Goal: Task Accomplishment & Management: Use online tool/utility

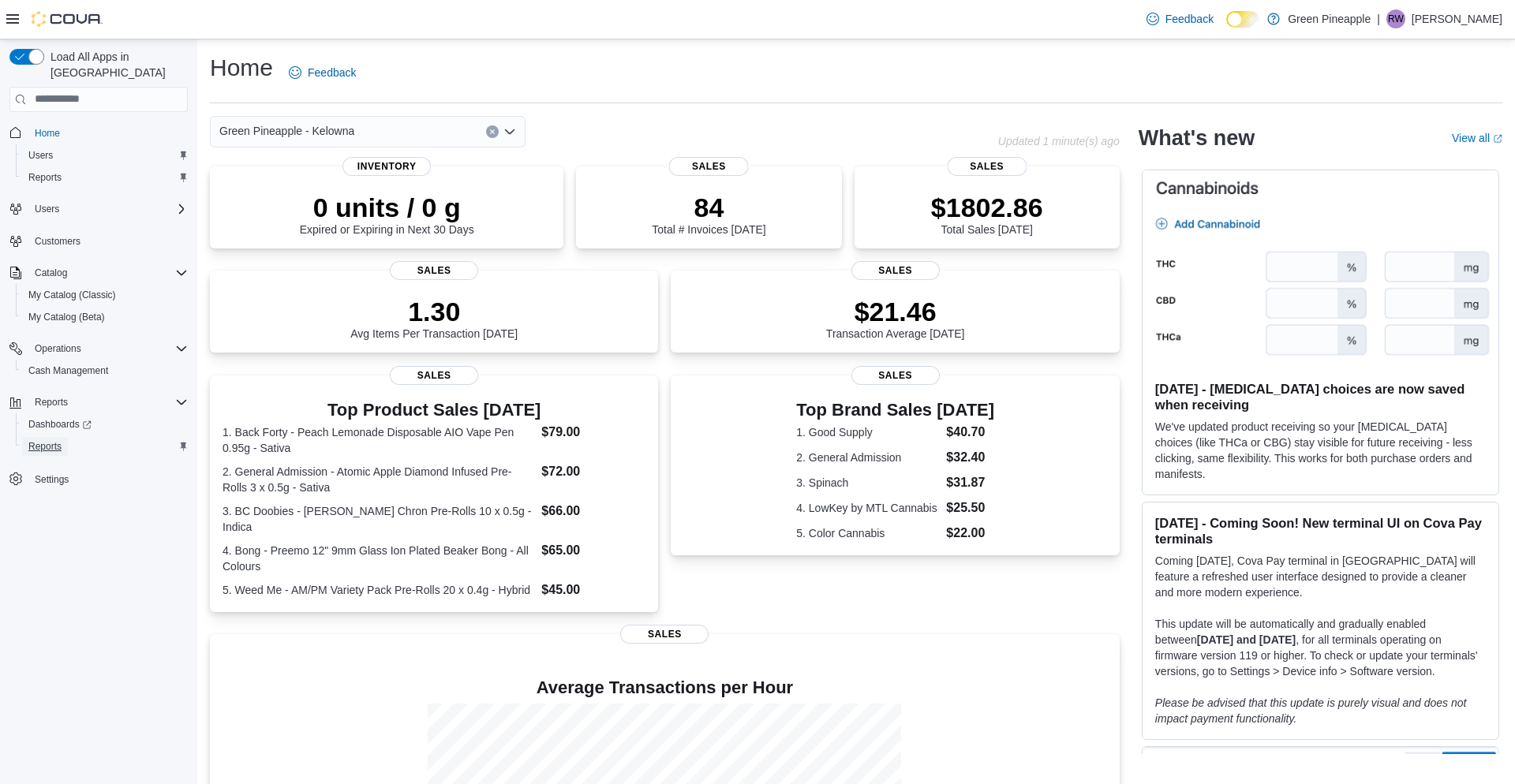
click at [57, 440] on span "Reports" at bounding box center [45, 446] width 34 height 13
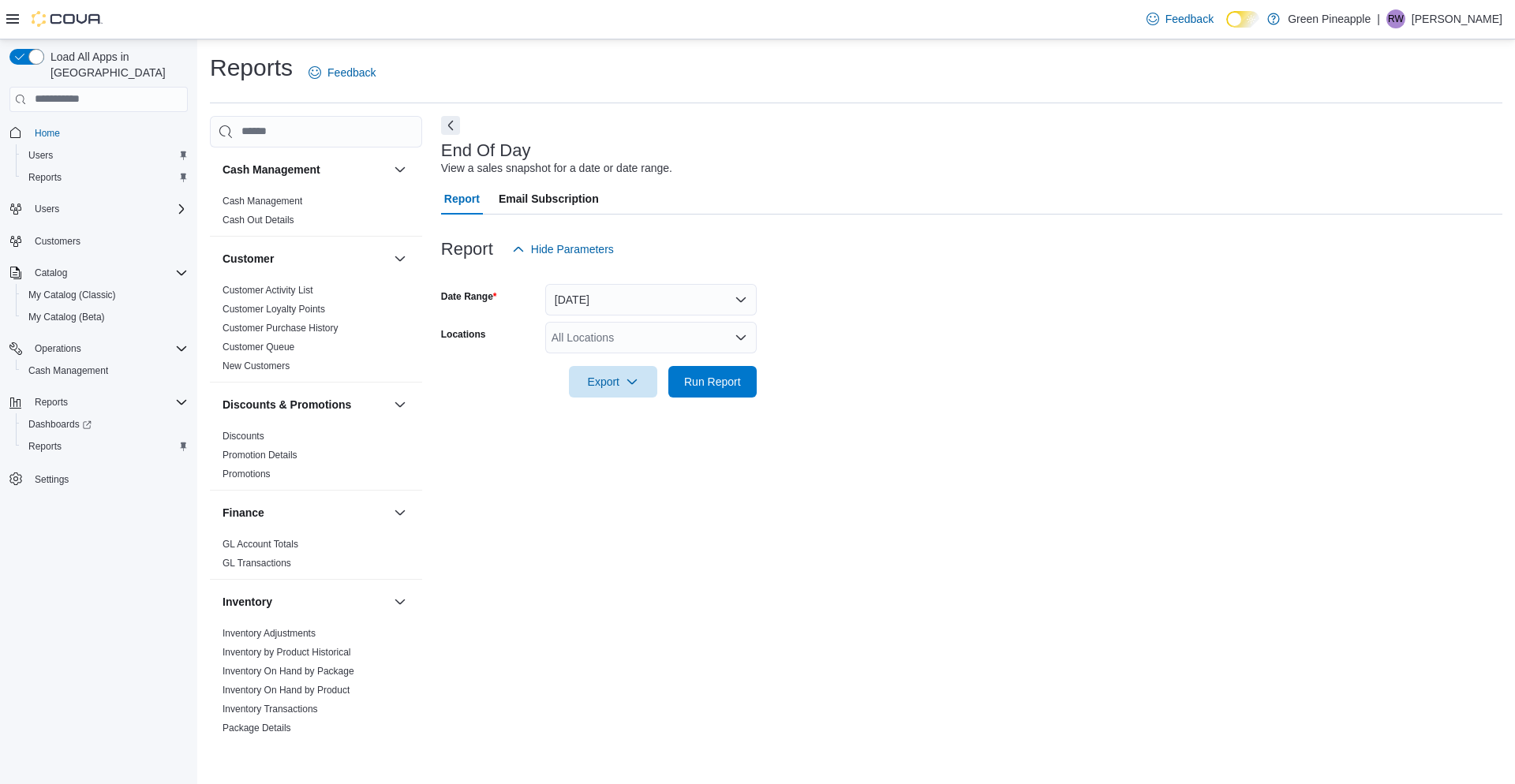
click at [749, 340] on div "All Locations" at bounding box center [651, 337] width 212 height 32
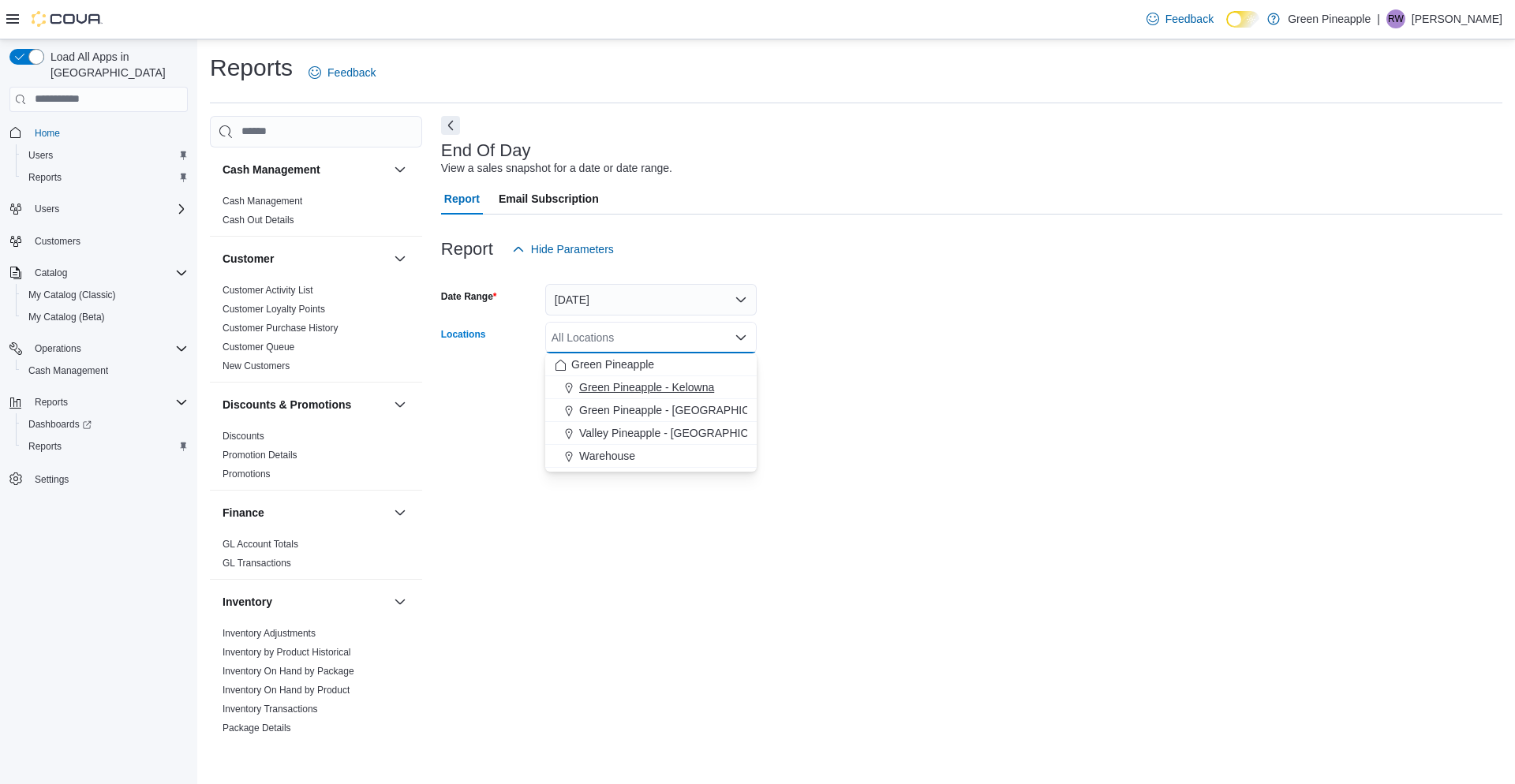
click at [727, 388] on div "Green Pineapple - Kelowna" at bounding box center [651, 387] width 193 height 15
click at [814, 384] on form "Date Range [DATE] Locations Green [GEOGRAPHIC_DATA] - [GEOGRAPHIC_DATA] Combo b…" at bounding box center [972, 331] width 1061 height 132
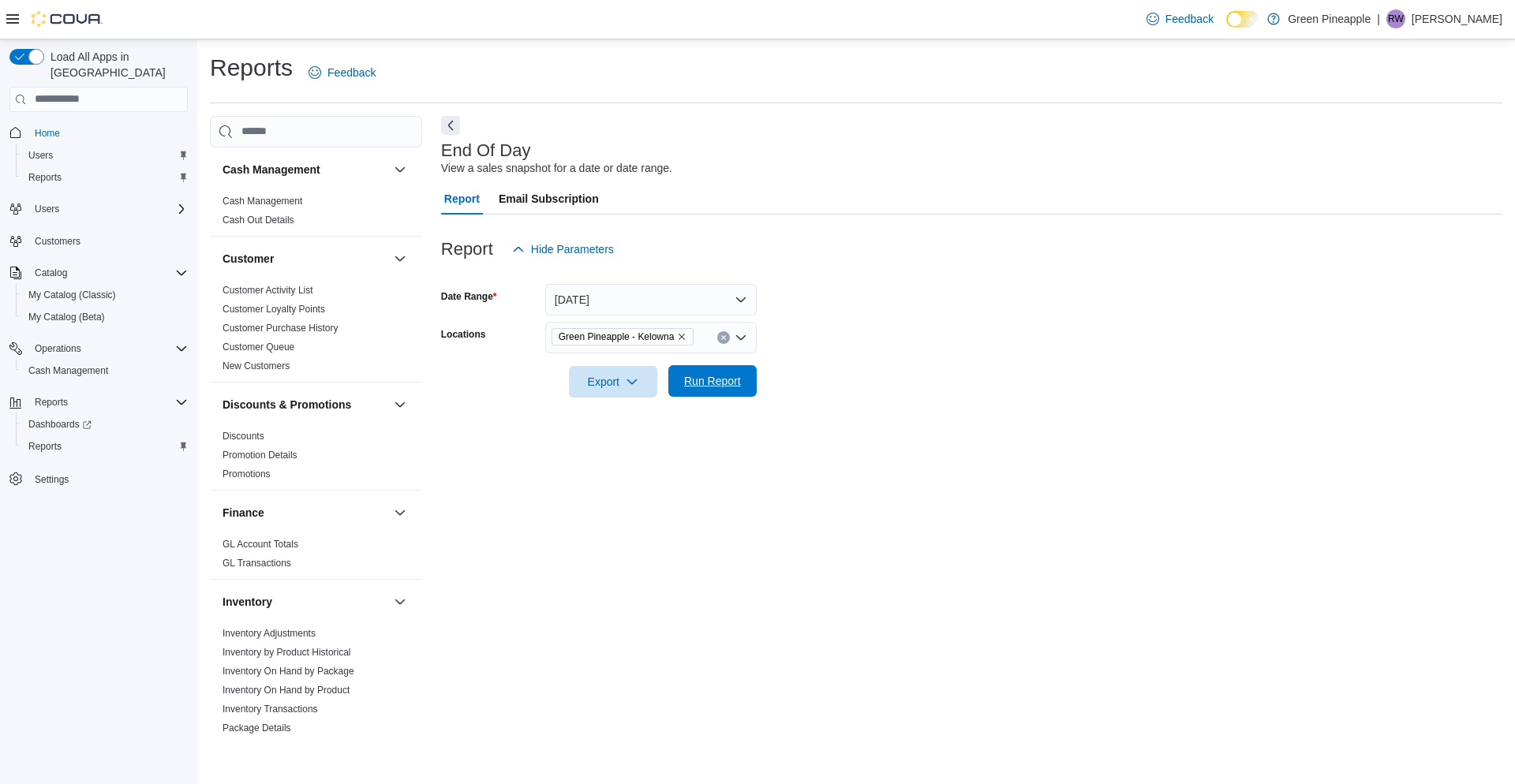
click at [732, 386] on span "Run Report" at bounding box center [713, 381] width 57 height 15
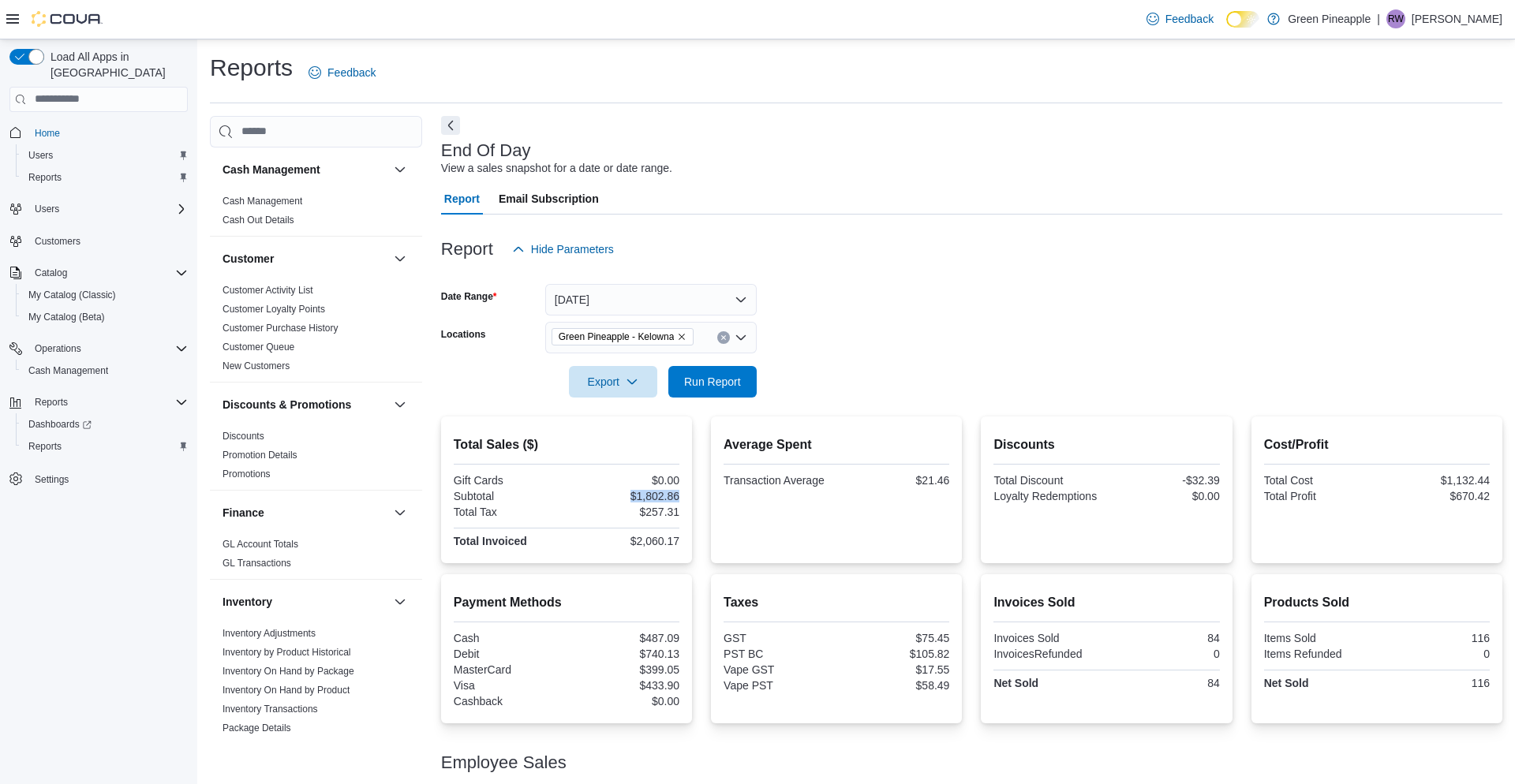
drag, startPoint x: 628, startPoint y: 495, endPoint x: 696, endPoint y: 496, distance: 68.0
click at [696, 496] on div "Total Sales ($) Gift Cards $0.00 Subtotal $1,802.86 Total Tax $257.31 Total Inv…" at bounding box center [972, 490] width 1061 height 147
copy div "$1,802.86"
click at [592, 504] on div at bounding box center [567, 505] width 226 height 3
